Goal: Contribute content

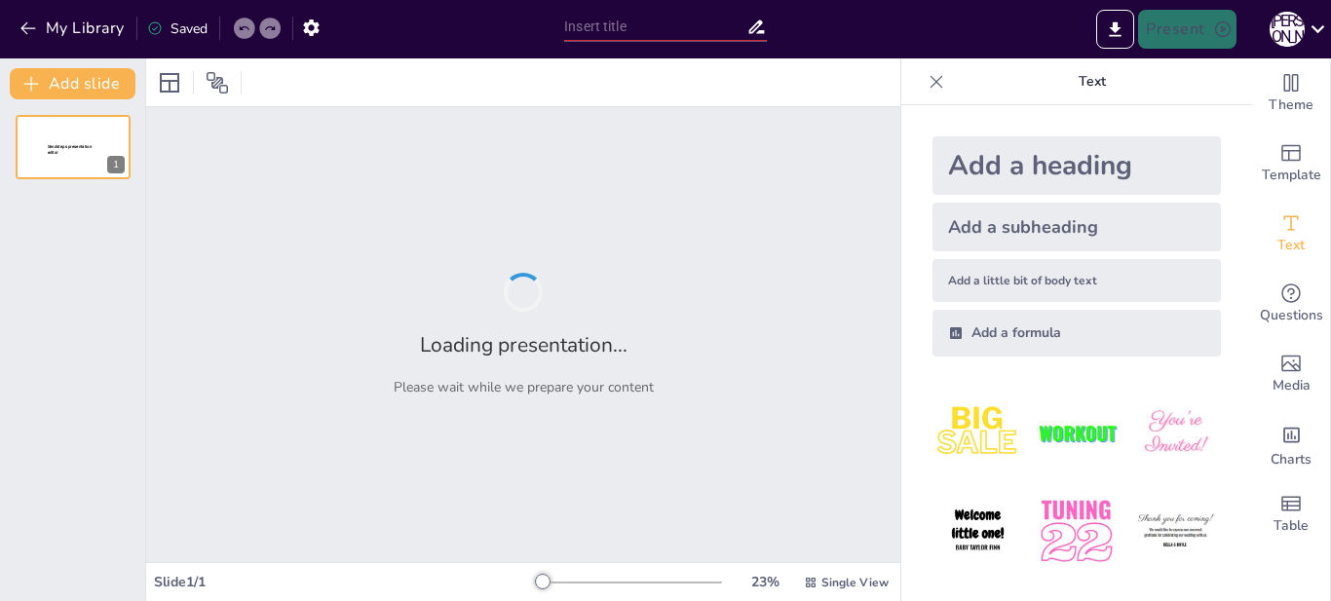
type input "Пенітенціарна реформа в [GEOGRAPHIC_DATA]: історичний аналіз XVIII-XIX століть"
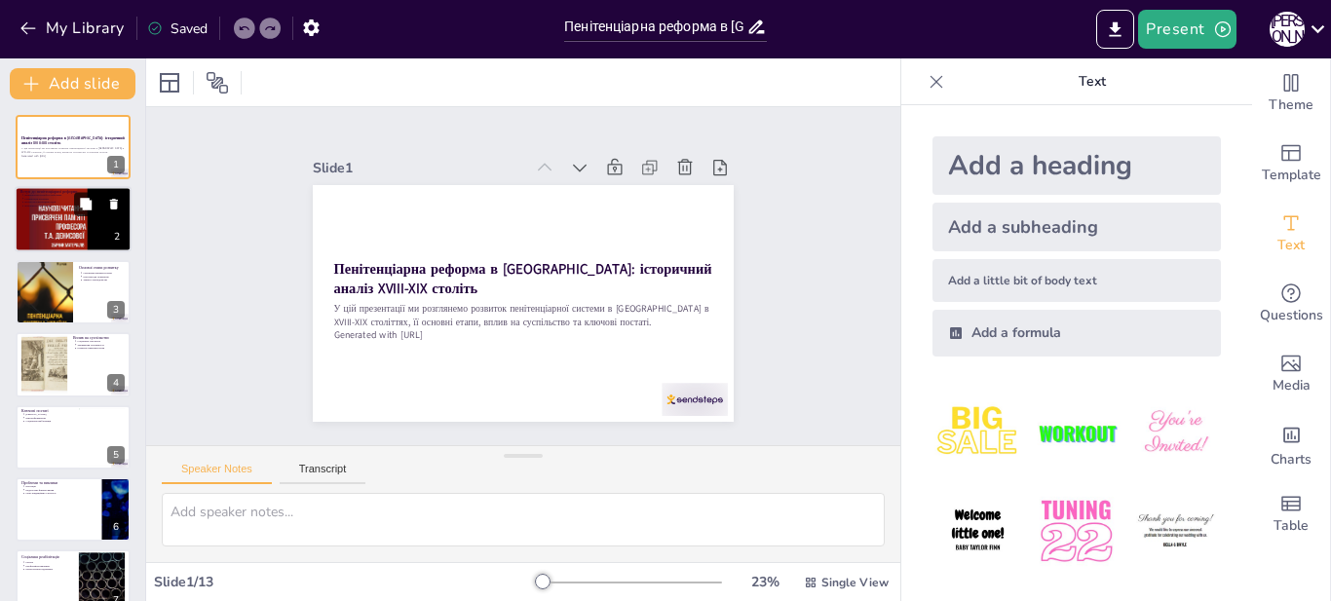
click at [83, 211] on button at bounding box center [85, 204] width 23 height 23
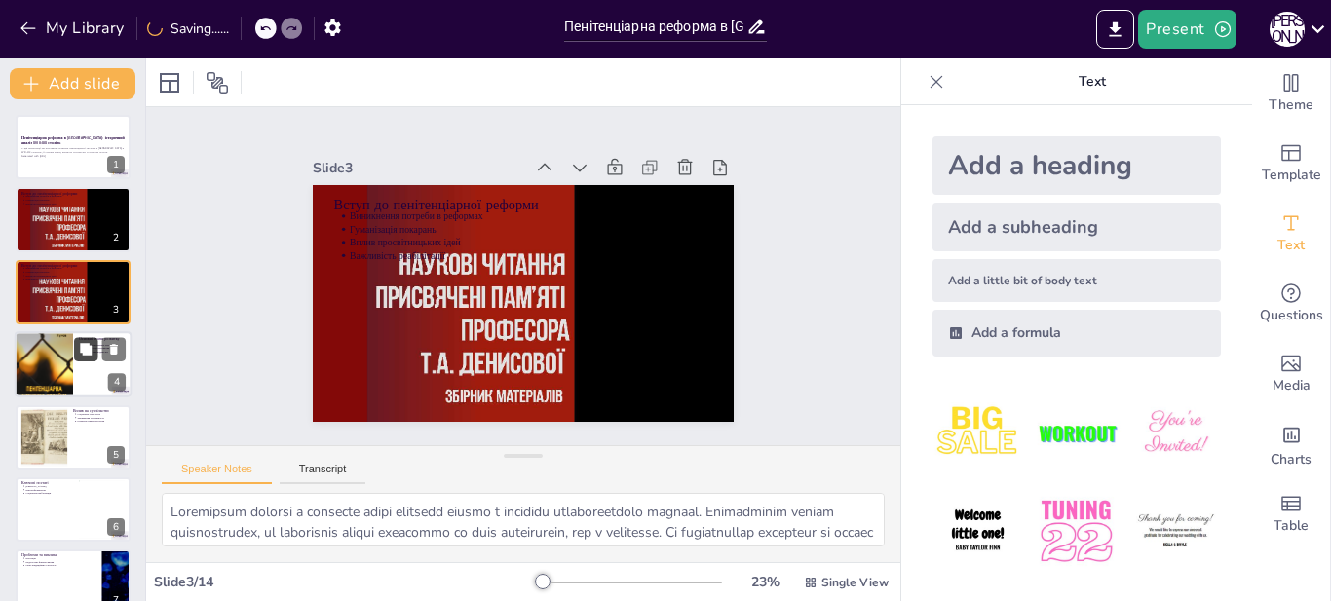
click at [75, 348] on button at bounding box center [85, 349] width 23 height 23
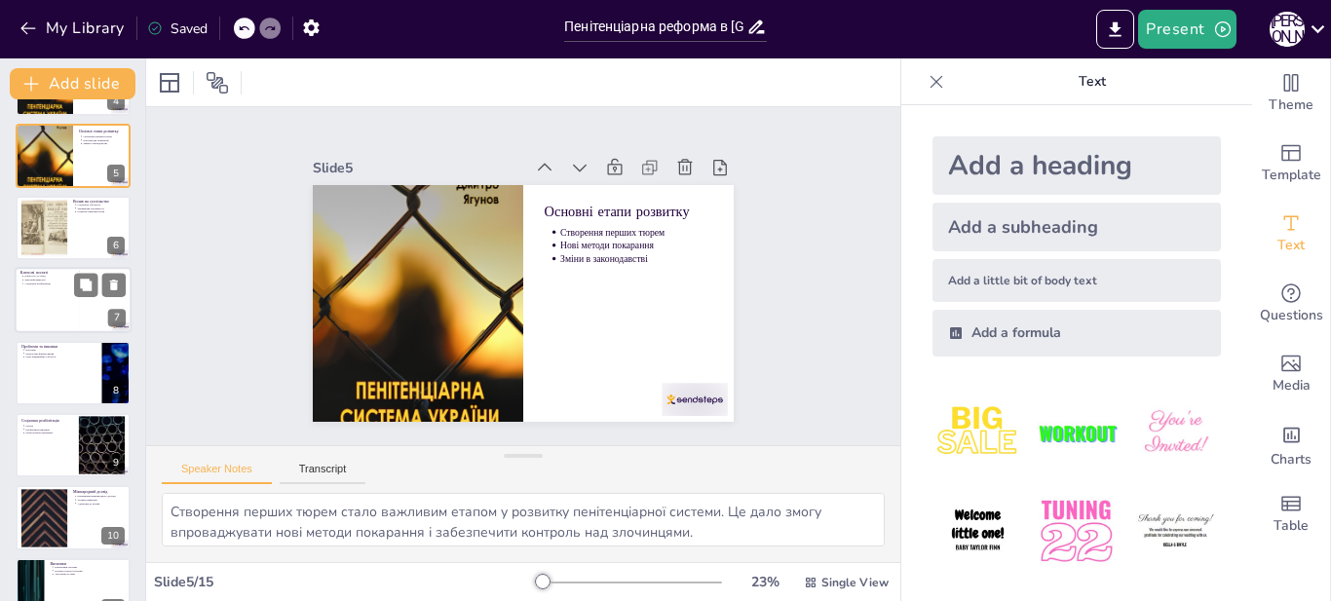
click at [73, 303] on div at bounding box center [73, 301] width 117 height 66
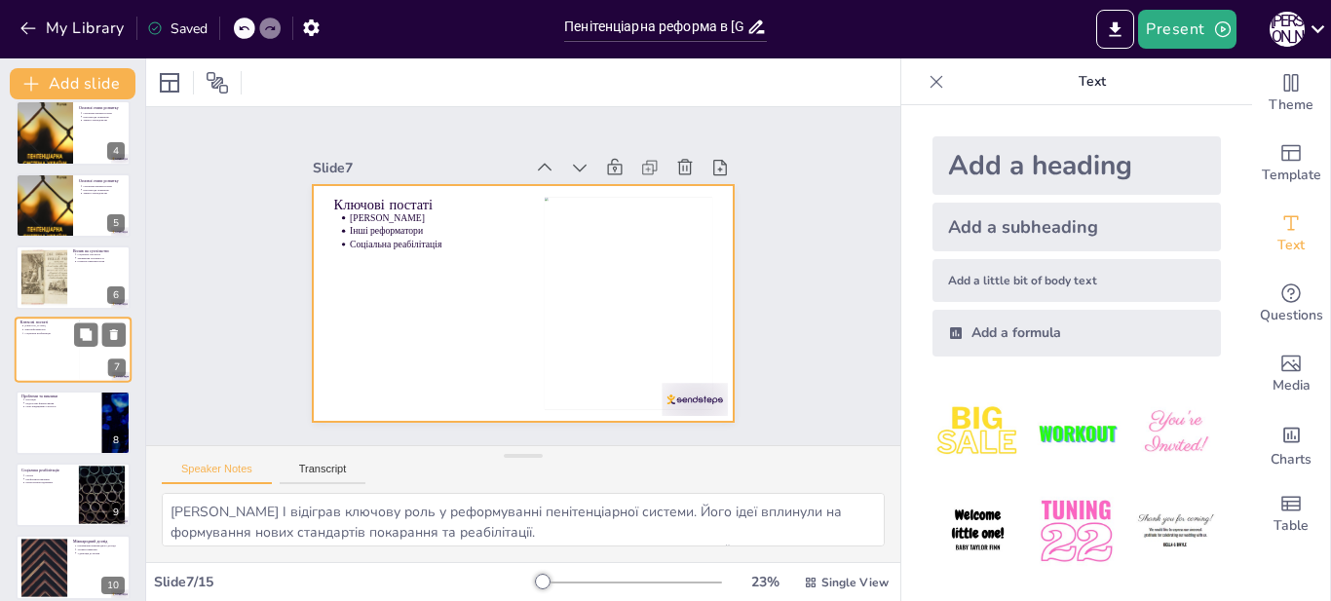
click at [57, 372] on div at bounding box center [73, 351] width 117 height 66
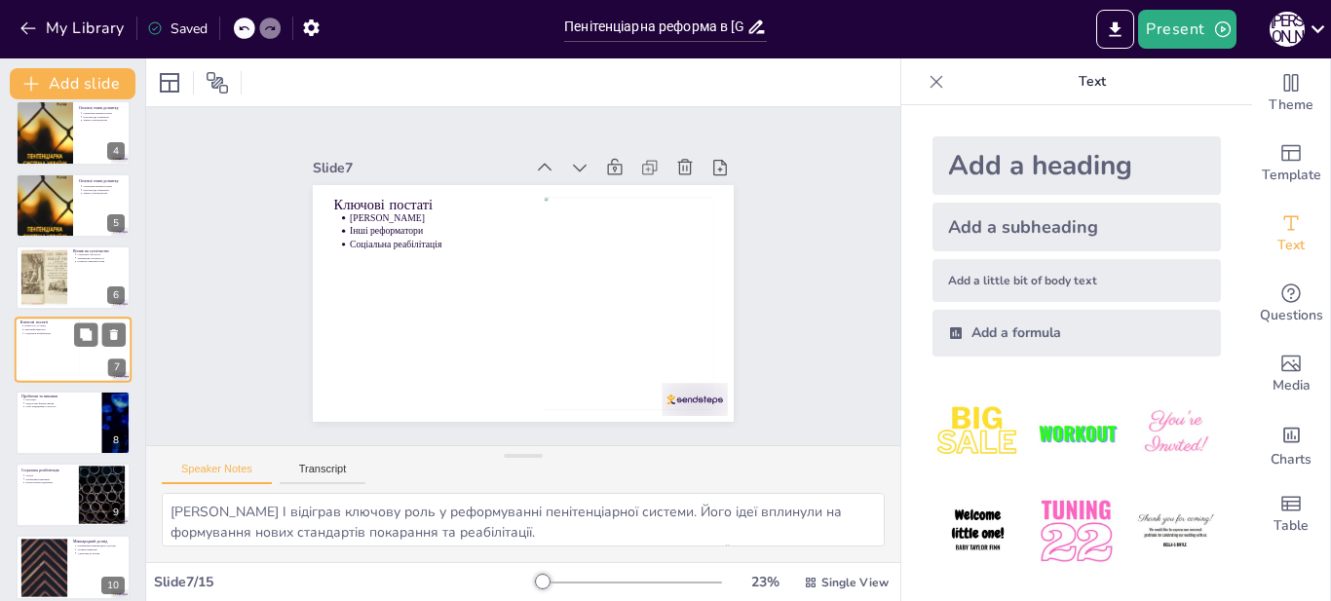
scroll to position [329, 0]
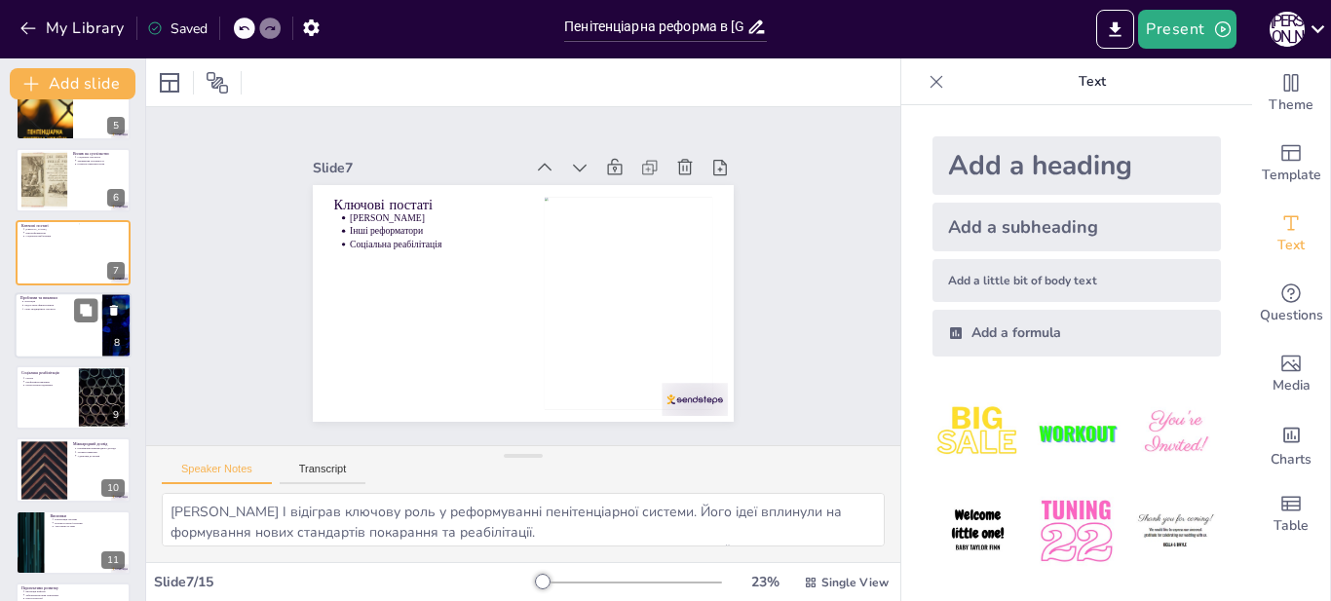
click at [51, 345] on div at bounding box center [73, 325] width 117 height 66
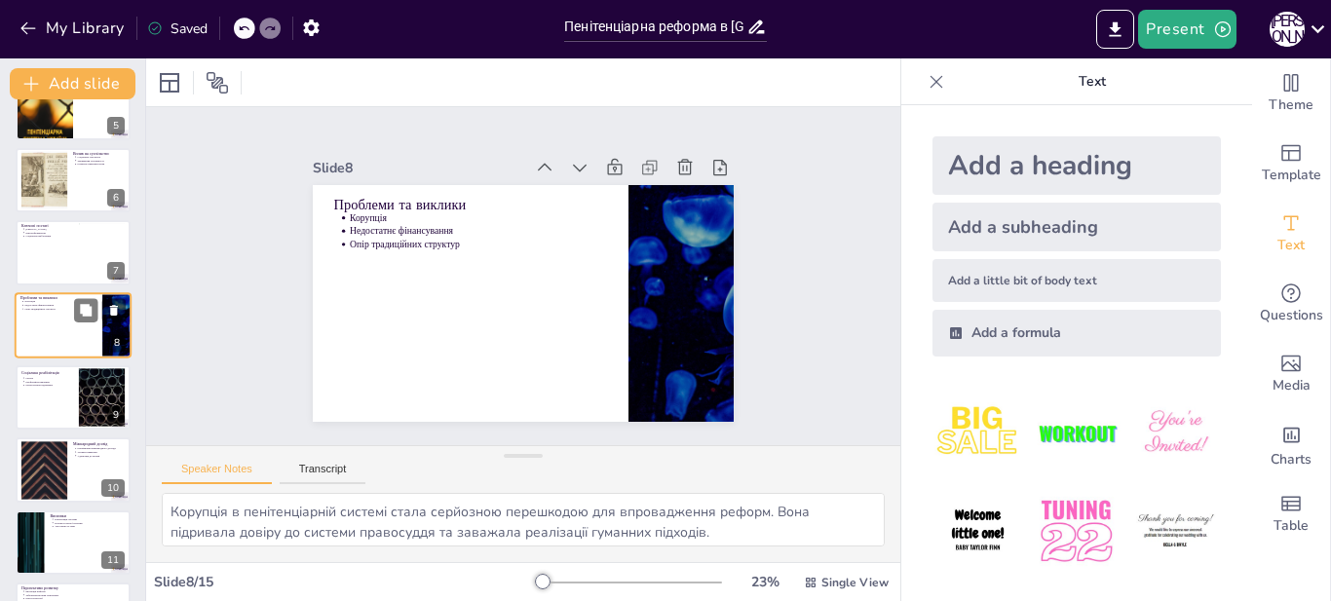
scroll to position [304, 0]
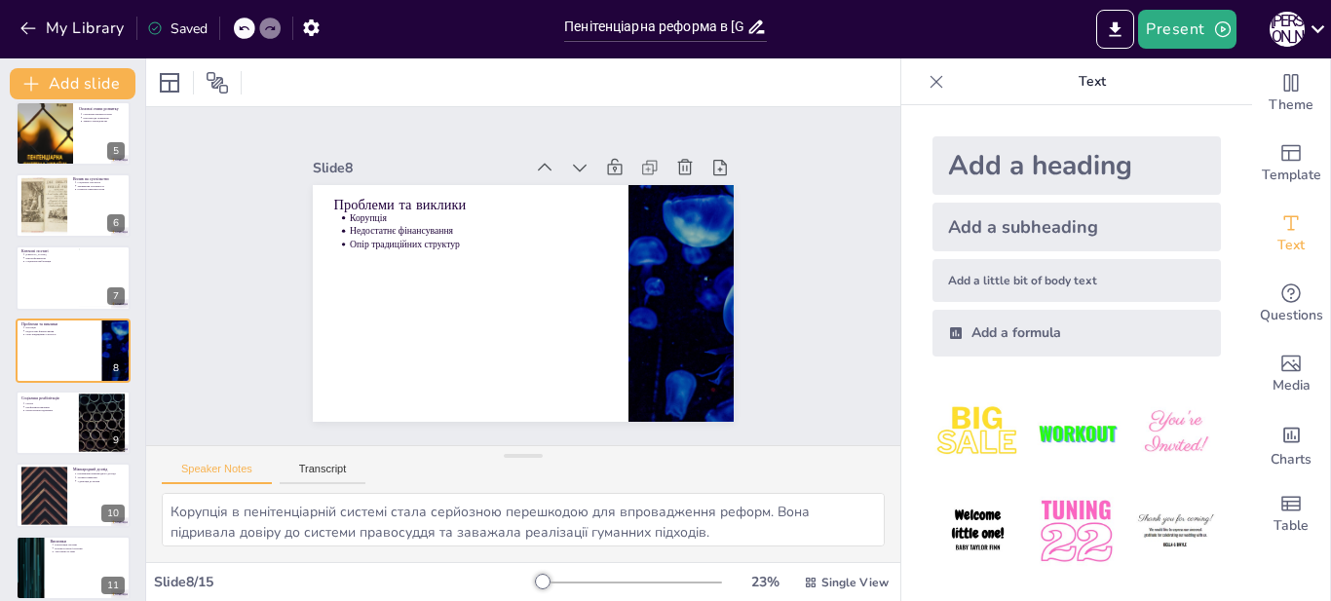
click at [66, 388] on div "Пенітенціарна реформа в [GEOGRAPHIC_DATA]: історичний аналіз XVIII-XIX століть …" at bounding box center [72, 351] width 145 height 1080
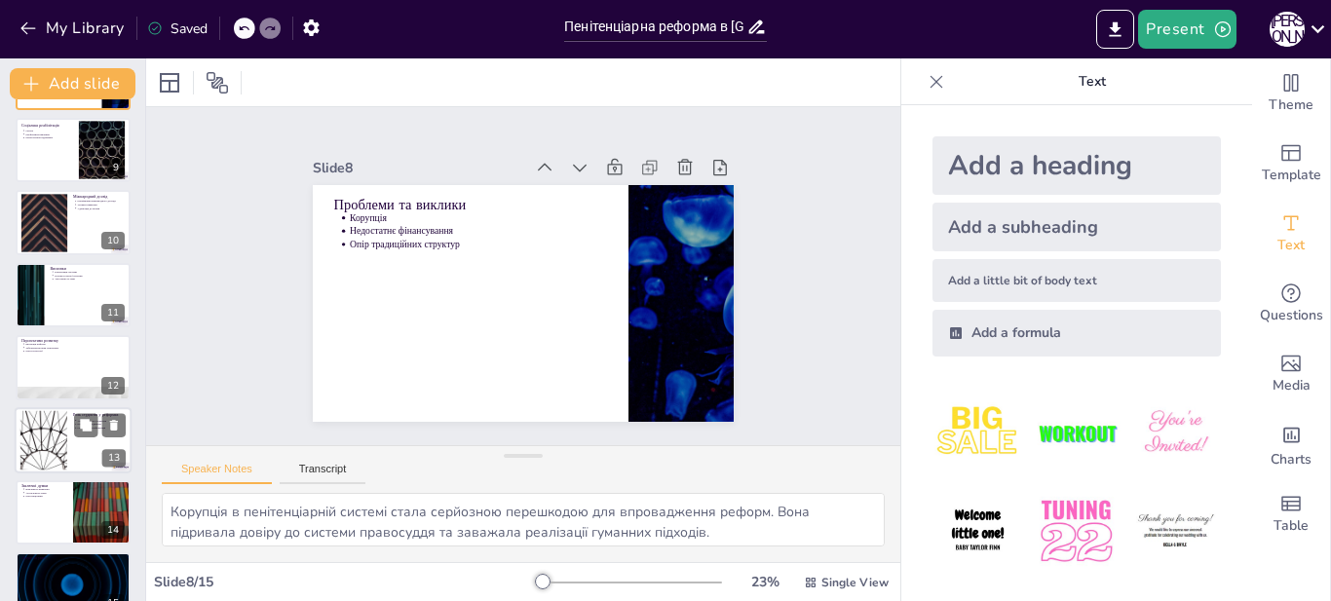
scroll to position [609, 0]
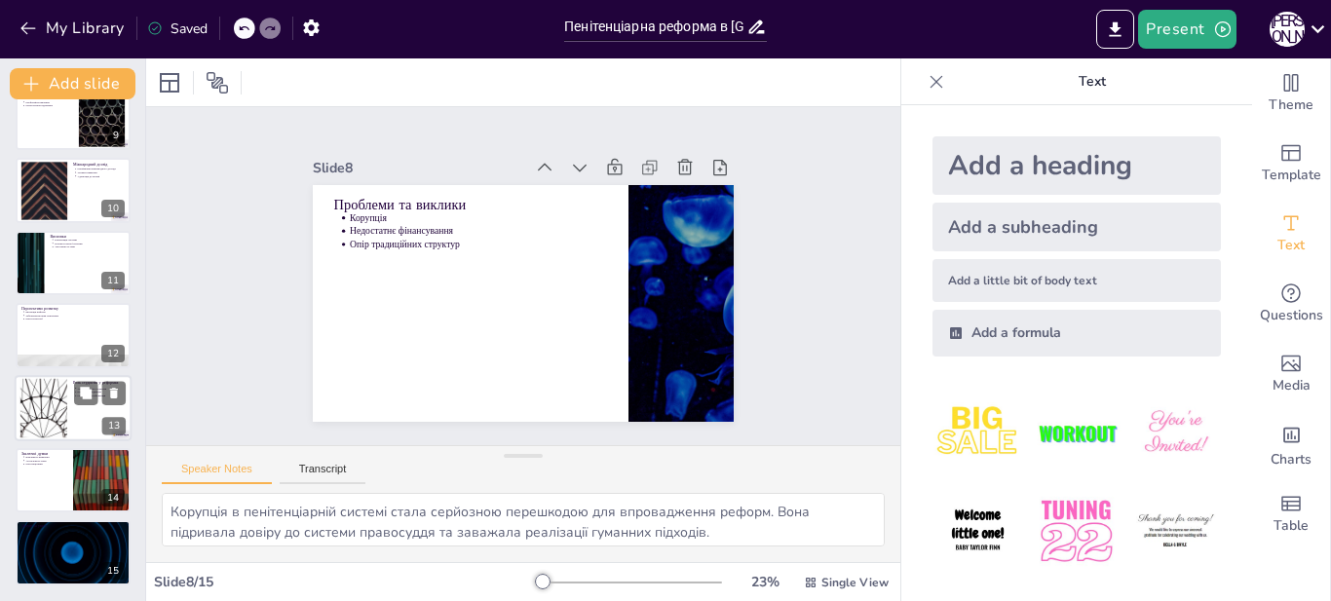
click at [67, 386] on div at bounding box center [73, 408] width 117 height 66
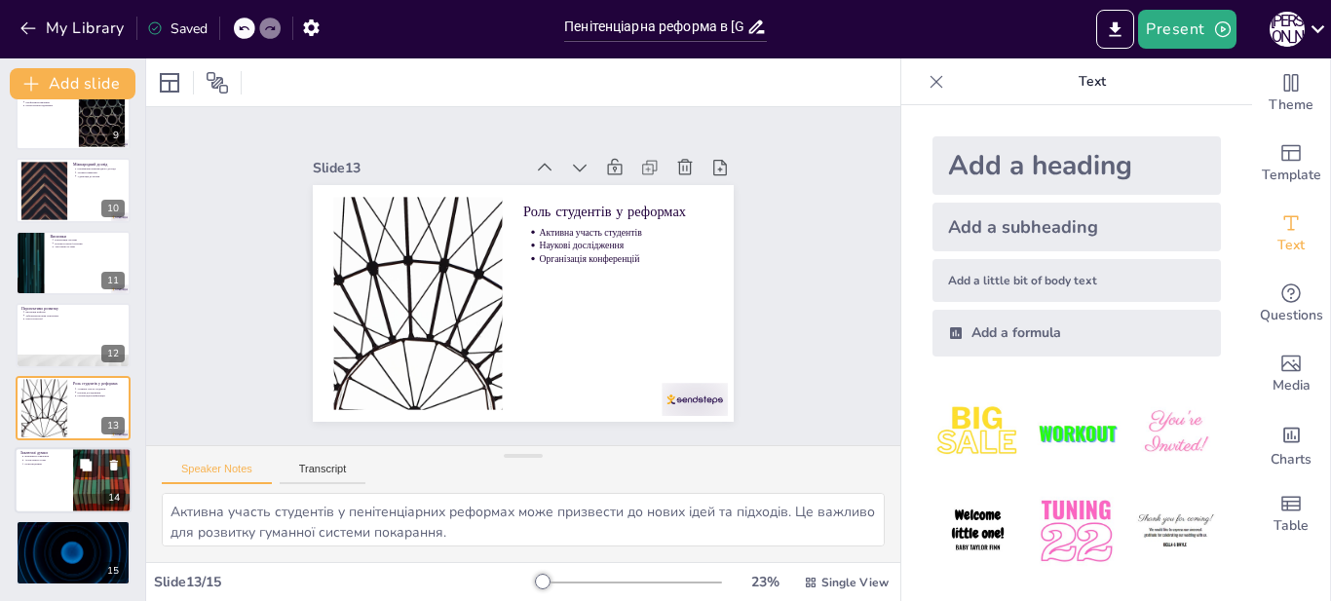
click at [63, 457] on p "Важливість вивчення" at bounding box center [45, 457] width 43 height 4
type textarea "Вивчення пенітенціарної реформи є важливим для розуміння розвитку правової сист…"
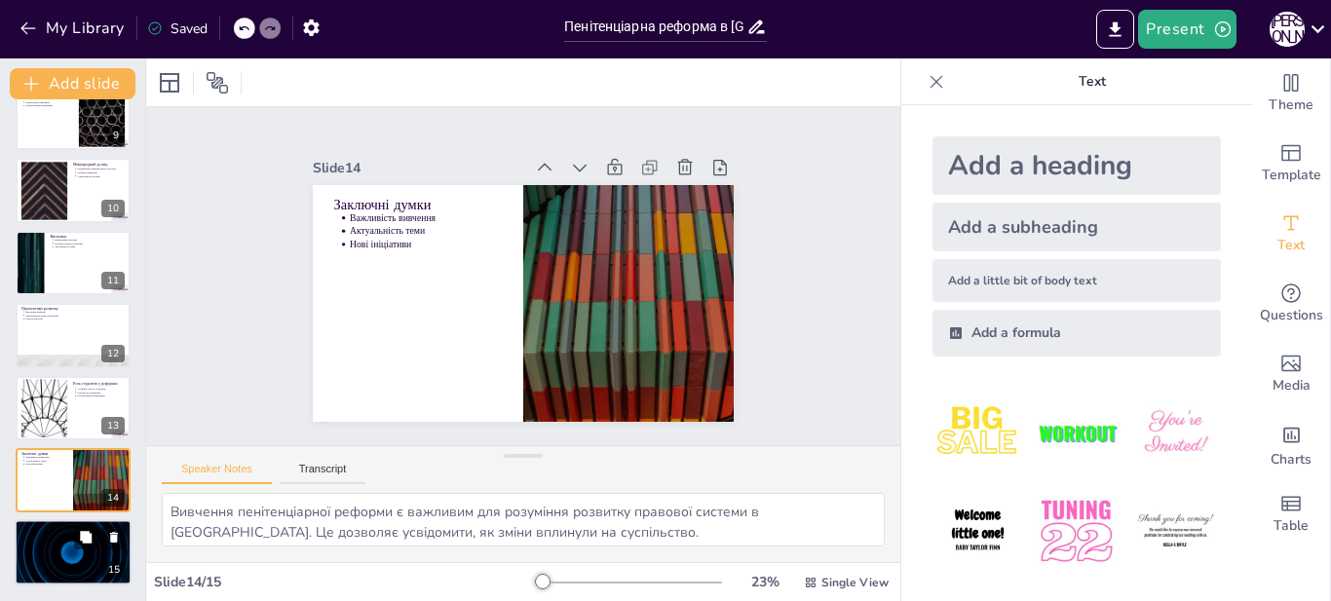
click at [38, 539] on div at bounding box center [73, 553] width 117 height 66
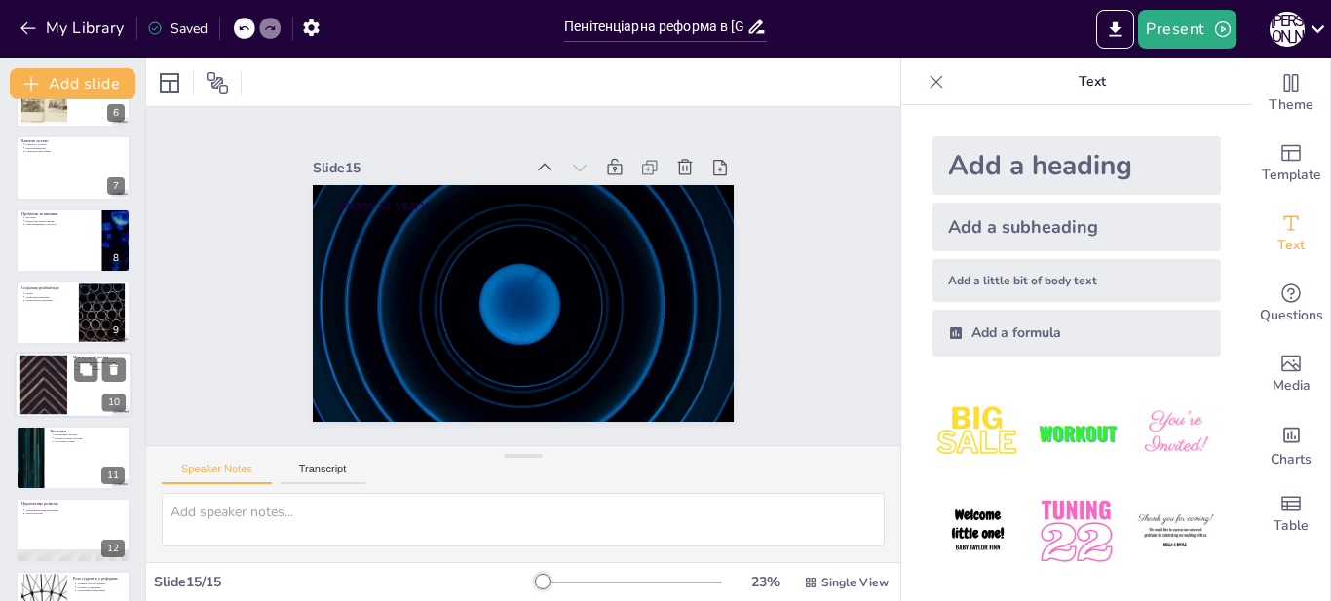
click at [60, 398] on div at bounding box center [43, 385] width 105 height 59
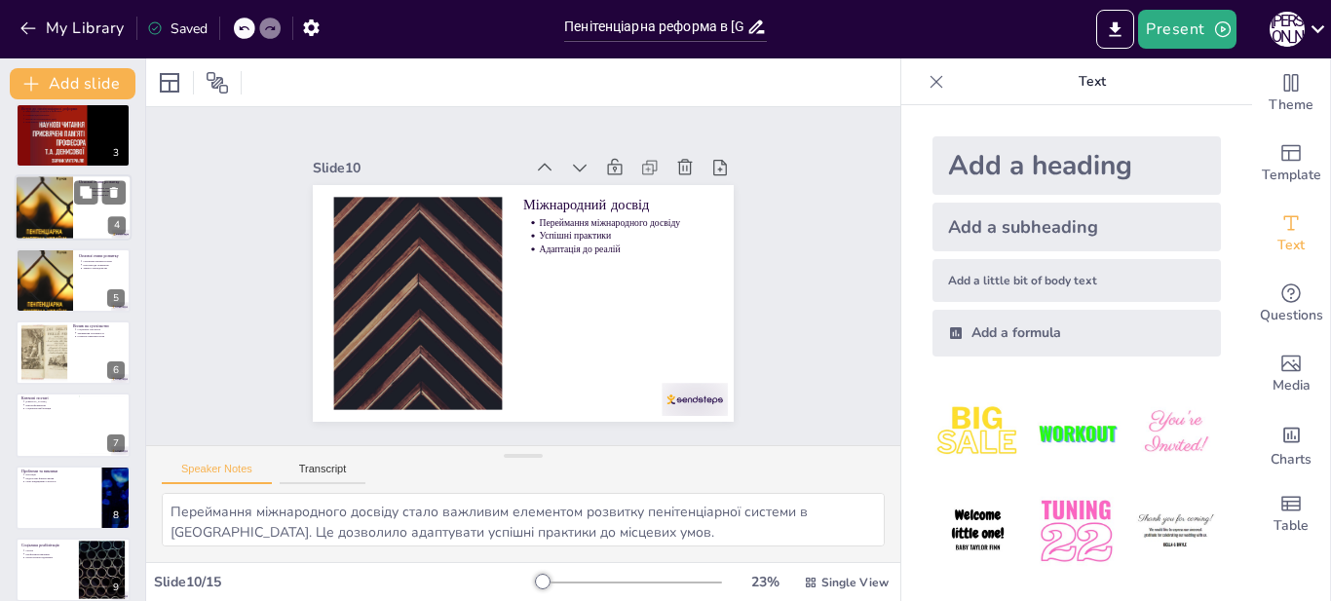
click at [67, 280] on div at bounding box center [44, 281] width 57 height 88
type textarea "Створення перших тюрем стало важливим етапом у розвитку пенітенціарної системи.…"
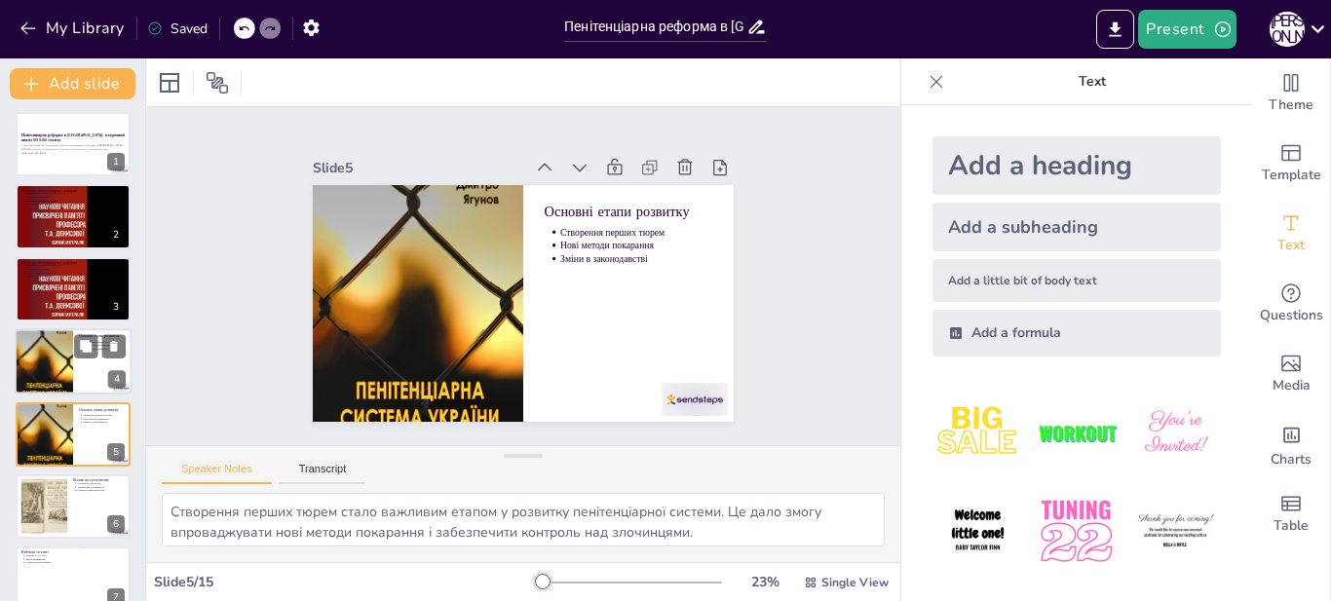
scroll to position [0, 0]
